Goal: Task Accomplishment & Management: Manage account settings

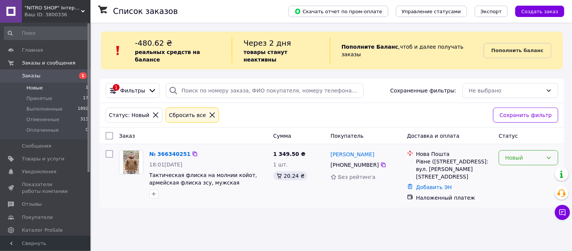
click at [521, 155] on div "Новый" at bounding box center [528, 157] width 60 height 15
click at [517, 167] on li "Принят" at bounding box center [528, 167] width 59 height 14
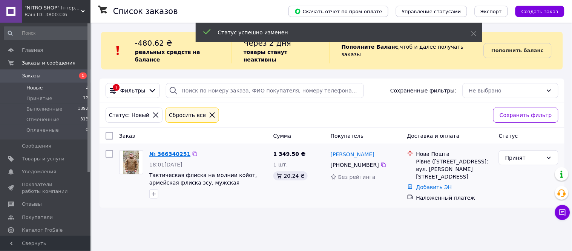
click at [151, 151] on link "№ 366340251" at bounding box center [169, 154] width 41 height 6
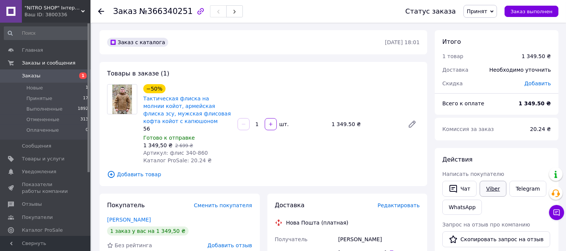
click at [499, 186] on link "Viber" at bounding box center [492, 188] width 26 height 16
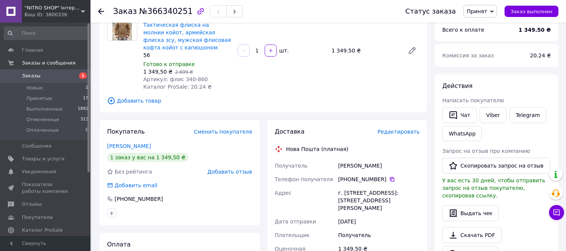
scroll to position [125, 0]
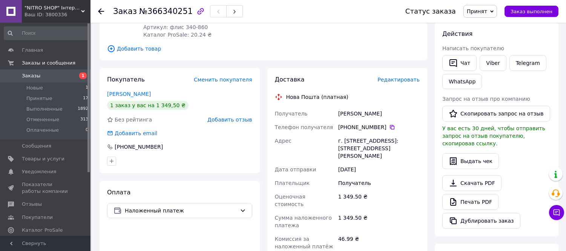
click at [100, 10] on use at bounding box center [101, 11] width 6 height 6
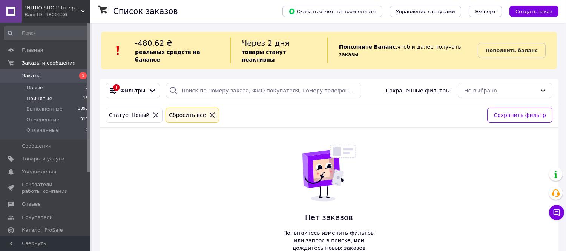
click at [39, 97] on span "Принятые" at bounding box center [39, 98] width 26 height 7
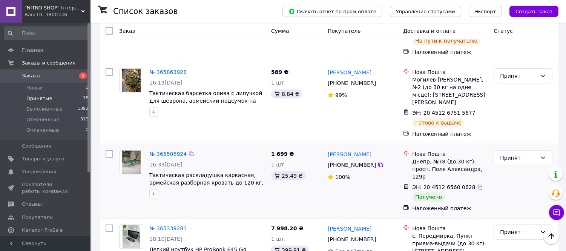
scroll to position [1098, 0]
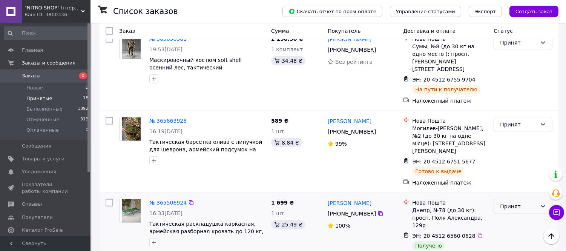
click at [526, 202] on div "Принят" at bounding box center [518, 206] width 37 height 8
click at [521, 138] on li "Выполнен" at bounding box center [523, 142] width 58 height 14
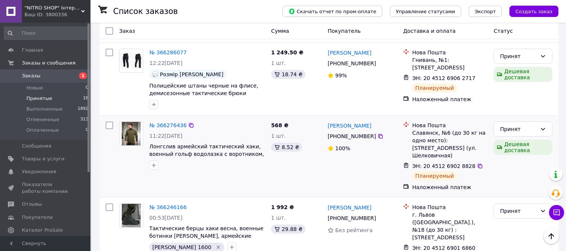
scroll to position [219, 0]
